Goal: Check status: Check status

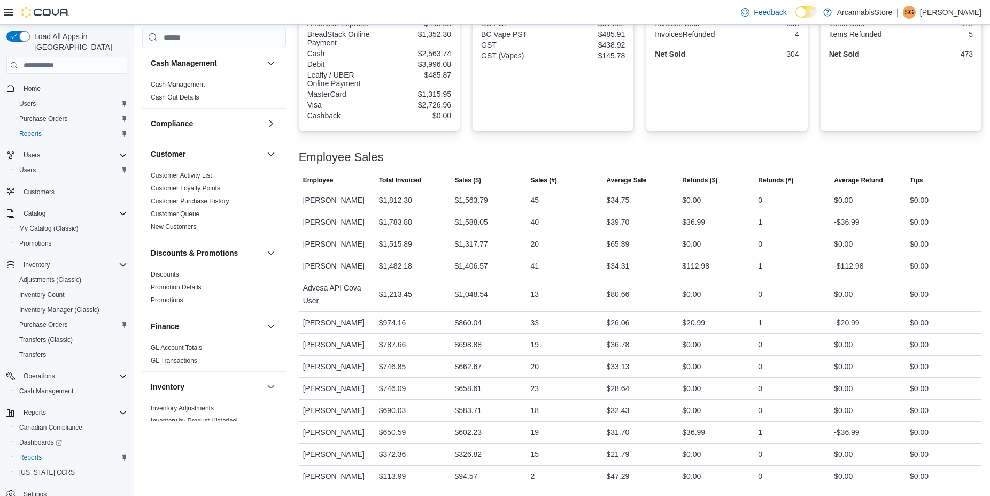
scroll to position [4, 0]
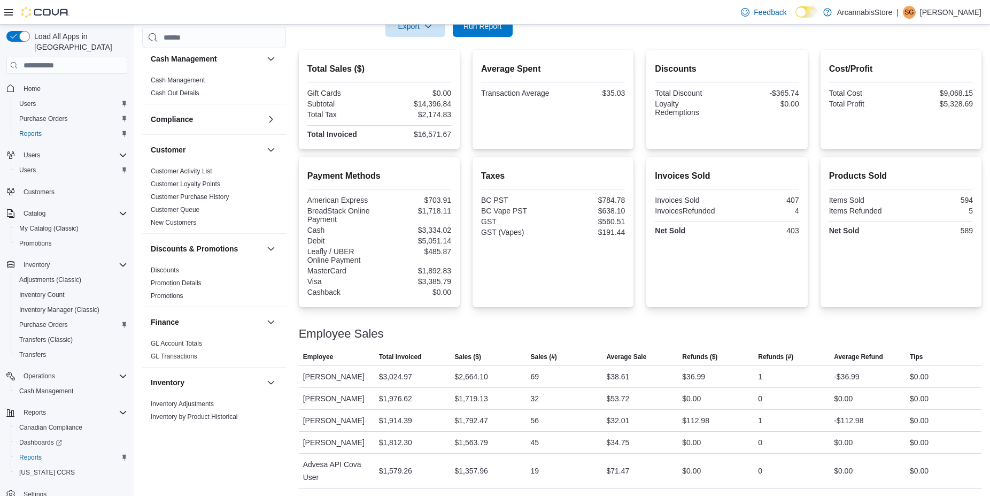
scroll to position [289, 0]
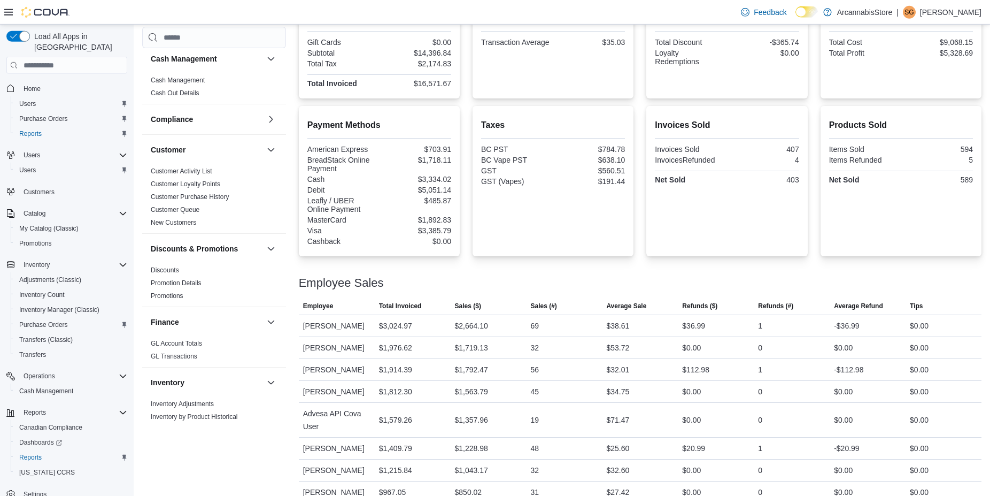
drag, startPoint x: 560, startPoint y: 140, endPoint x: 561, endPoint y: 151, distance: 11.3
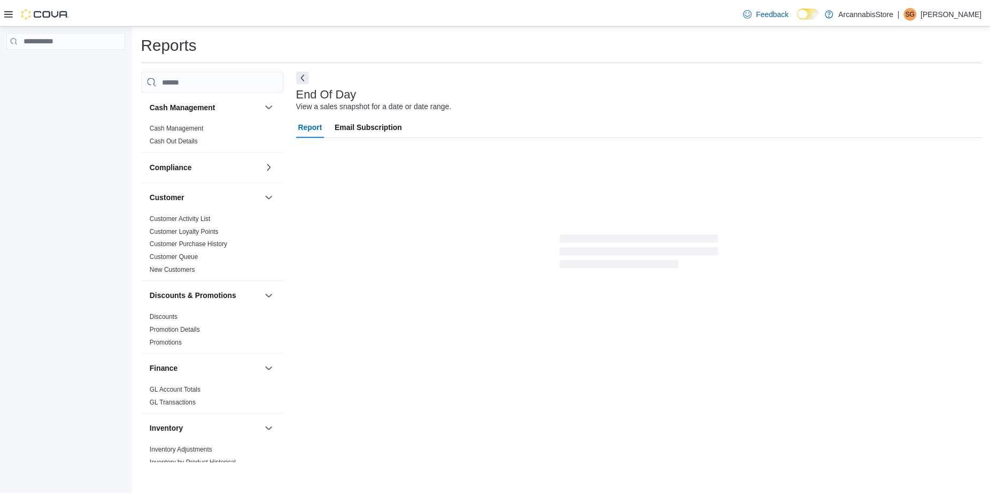
scroll to position [4, 0]
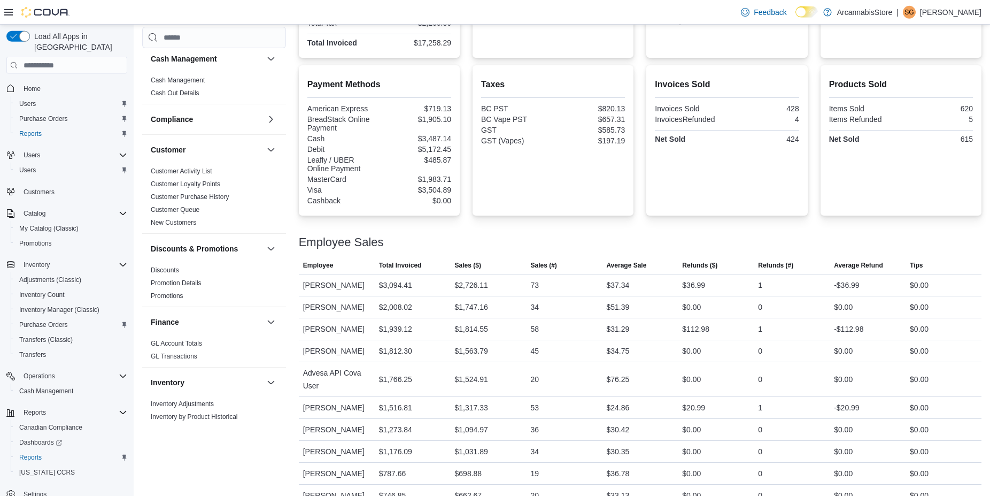
drag, startPoint x: 827, startPoint y: 167, endPoint x: 826, endPoint y: 242, distance: 74.9
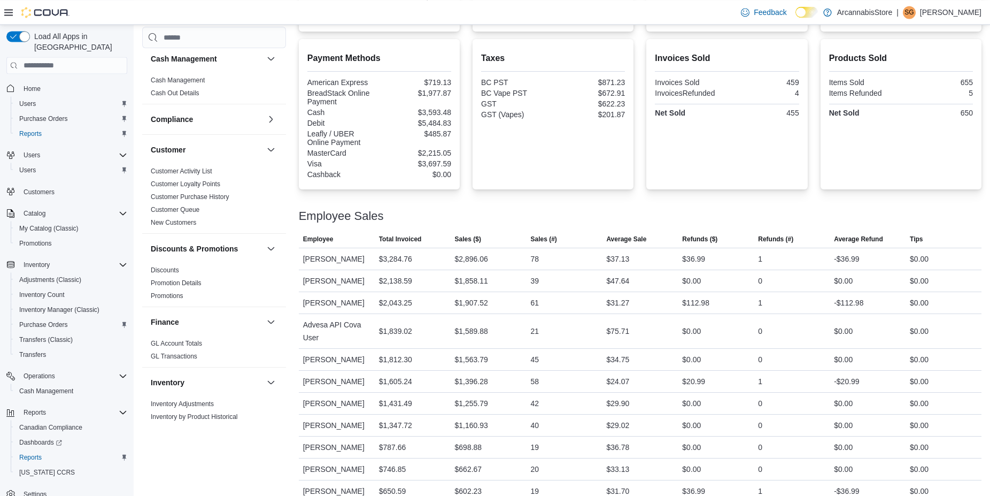
scroll to position [407, 0]
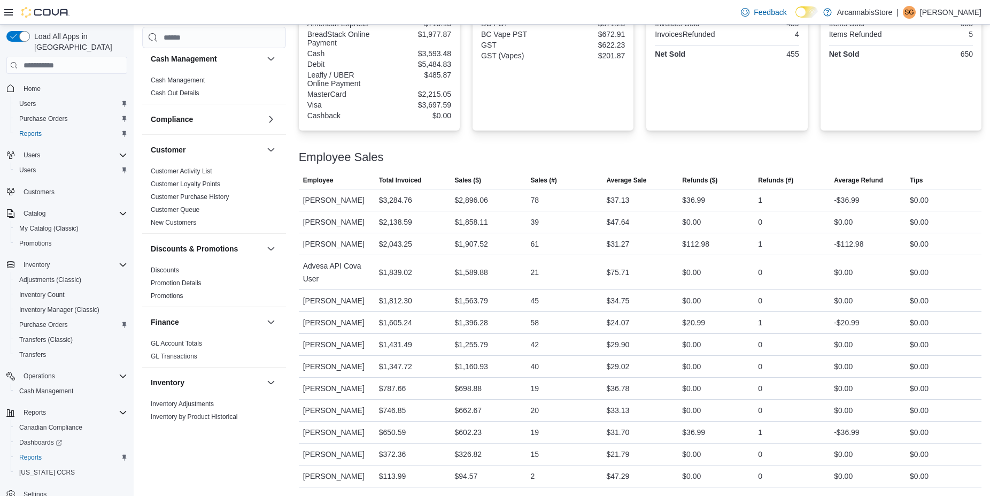
drag, startPoint x: 662, startPoint y: 151, endPoint x: 661, endPoint y: 274, distance: 122.5
